Goal: Find contact information: Find contact information

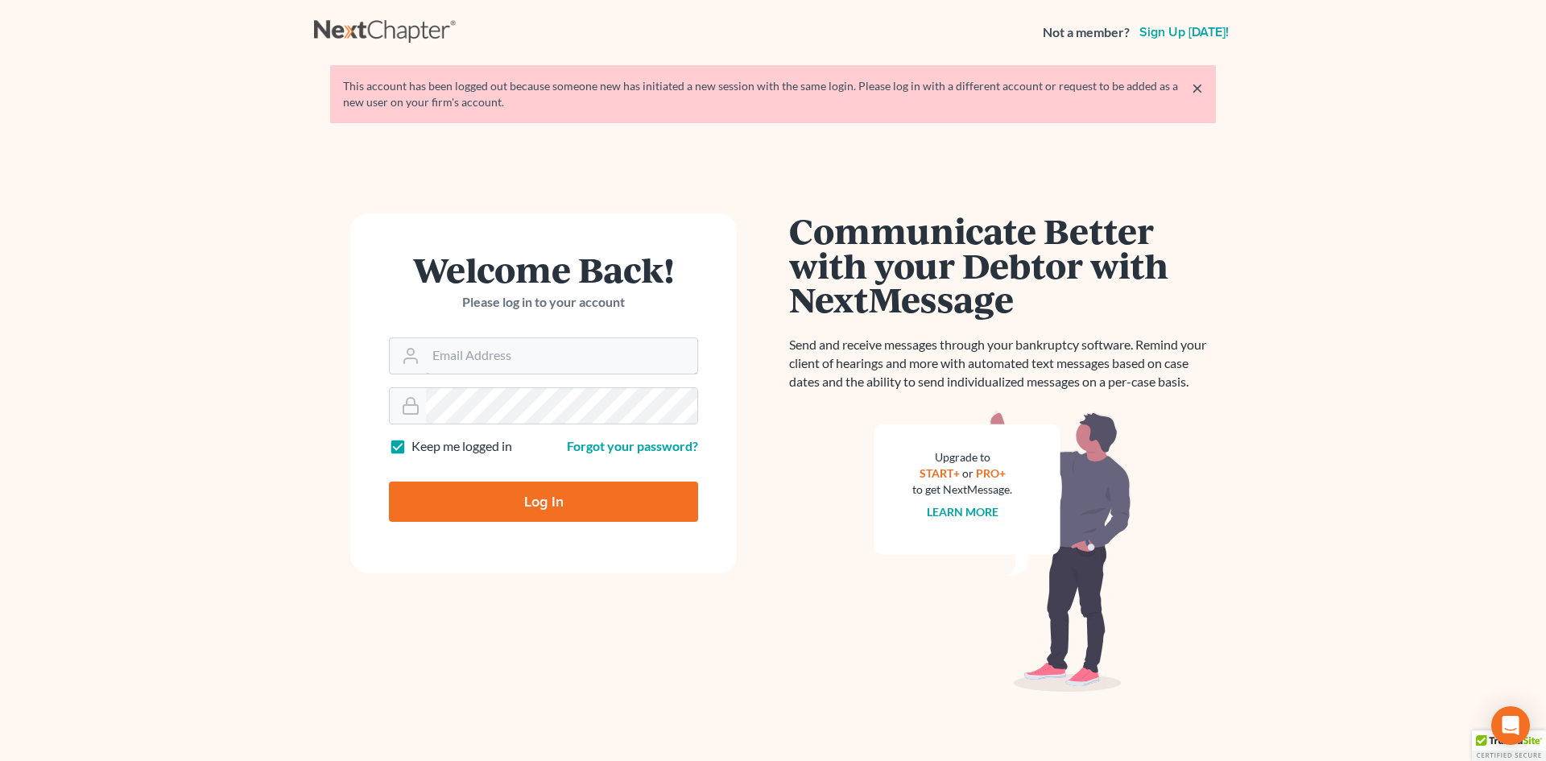
type input "[EMAIL_ADDRESS][DOMAIN_NAME]"
click at [541, 507] on input "Log In" at bounding box center [543, 501] width 309 height 40
type input "Thinking..."
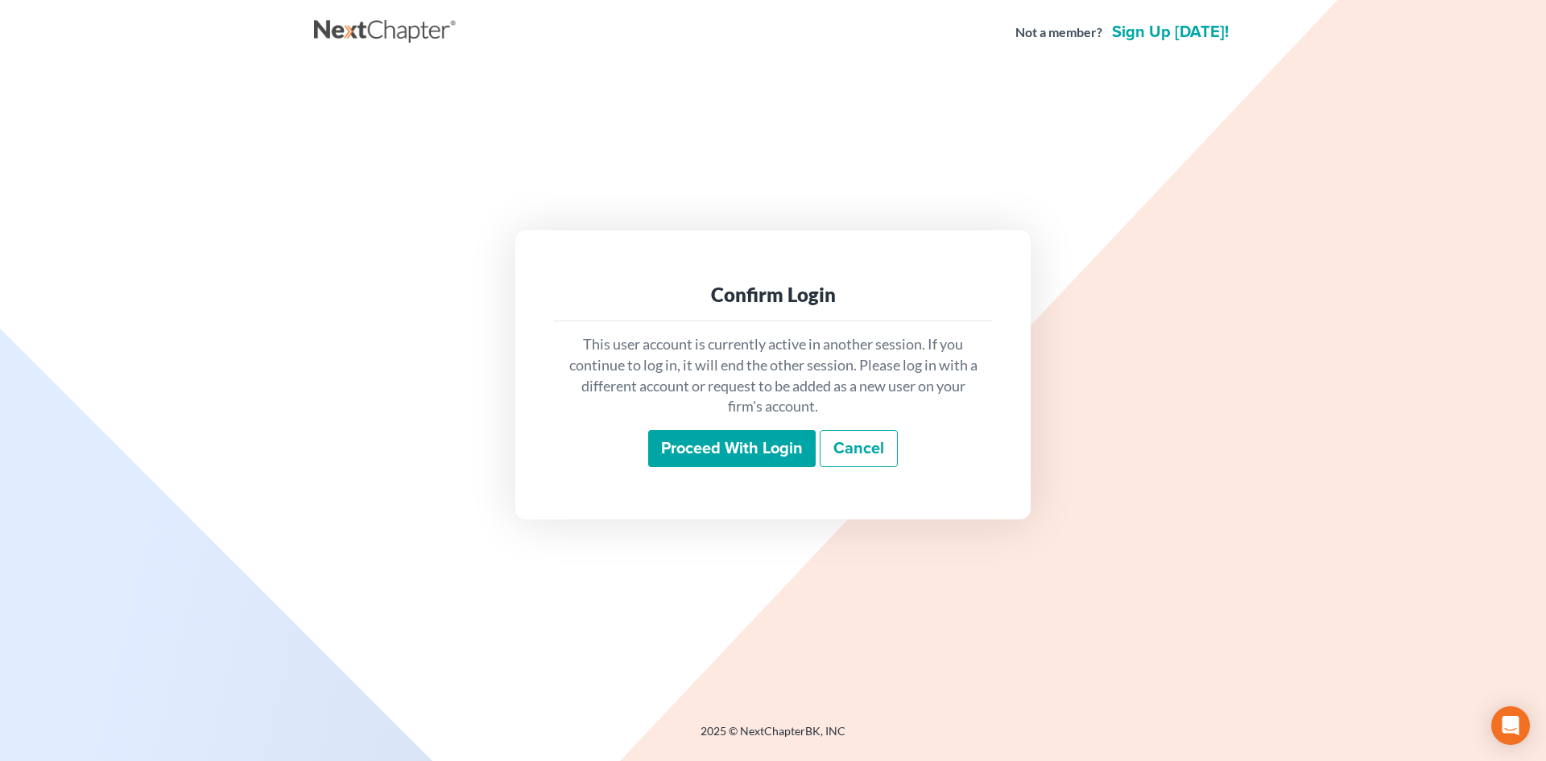
click at [716, 450] on input "Proceed with login" at bounding box center [731, 448] width 167 height 37
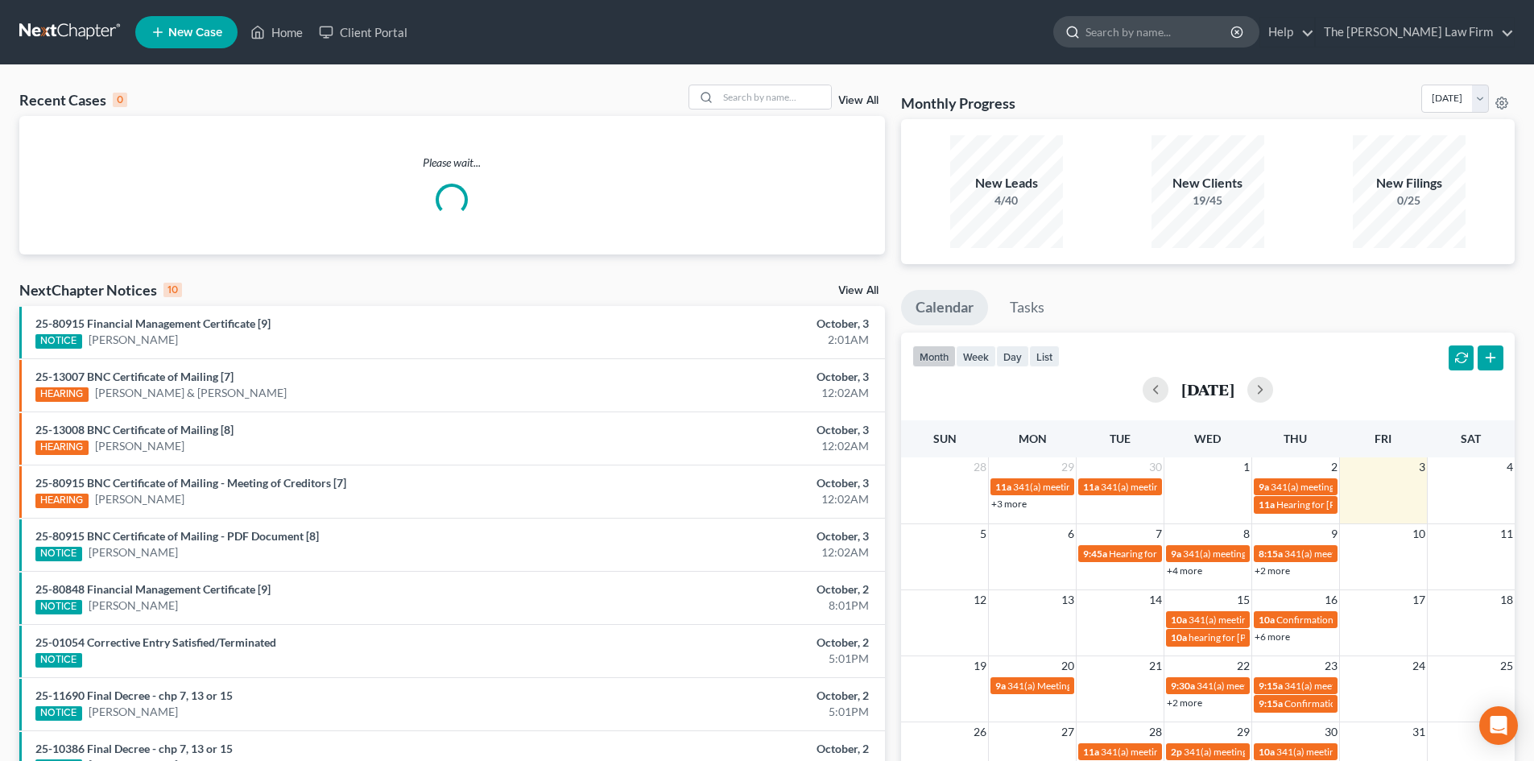
click at [1164, 35] on input "search" at bounding box center [1158, 32] width 147 height 30
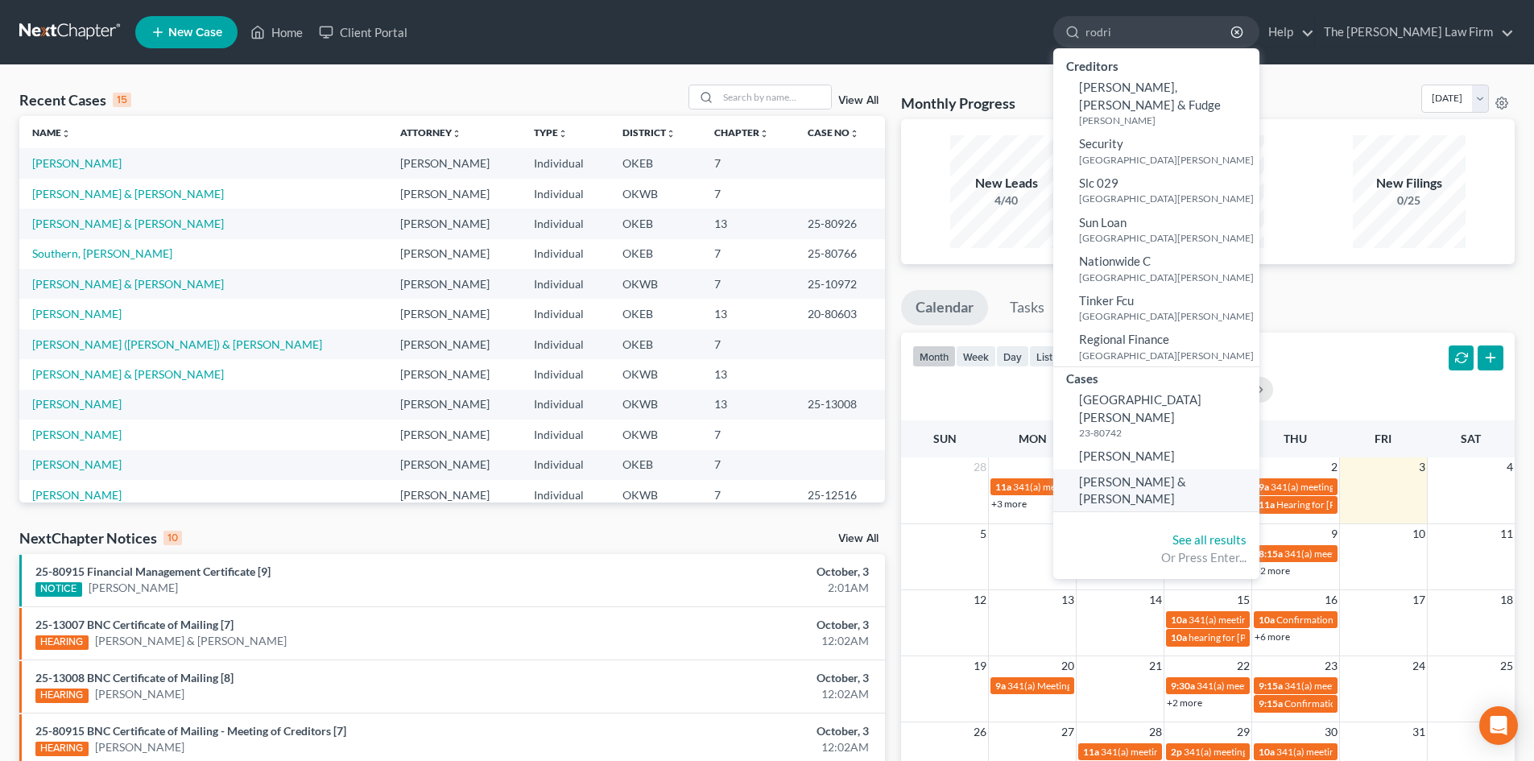
type input "rodri"
click at [1186, 474] on span "Rodriguez, Jana & Reymundo" at bounding box center [1132, 489] width 107 height 31
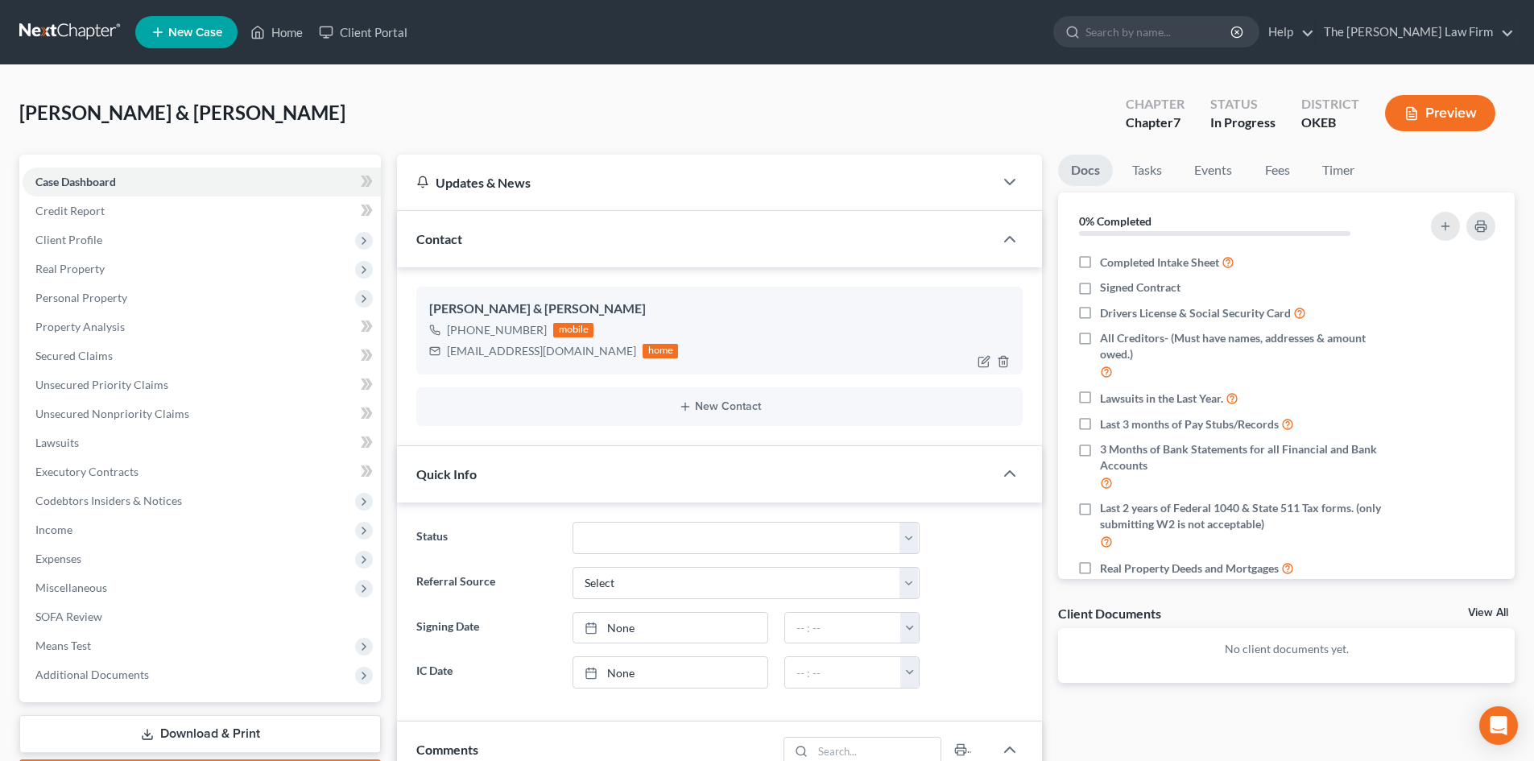
drag, startPoint x: 448, startPoint y: 328, endPoint x: 511, endPoint y: 329, distance: 62.8
click at [541, 327] on div "+1 (580) 257-0033 mobile" at bounding box center [553, 330] width 249 height 21
copy div "+1 (580) 257-0033"
